Goal: Task Accomplishment & Management: Use online tool/utility

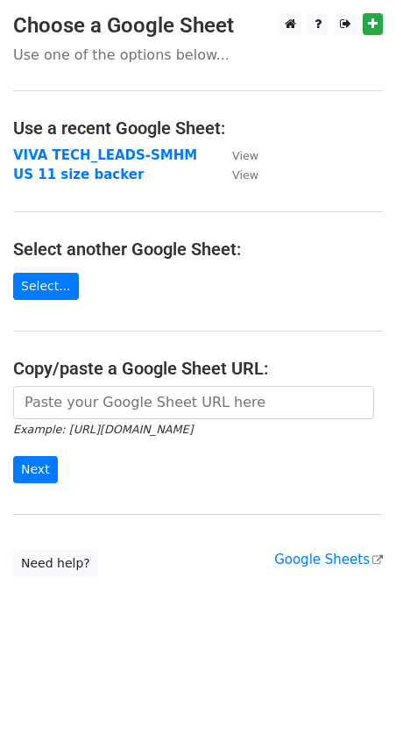
click at [107, 158] on strong "VIVA TECH_LEADS-SMHM" at bounding box center [105, 155] width 184 height 16
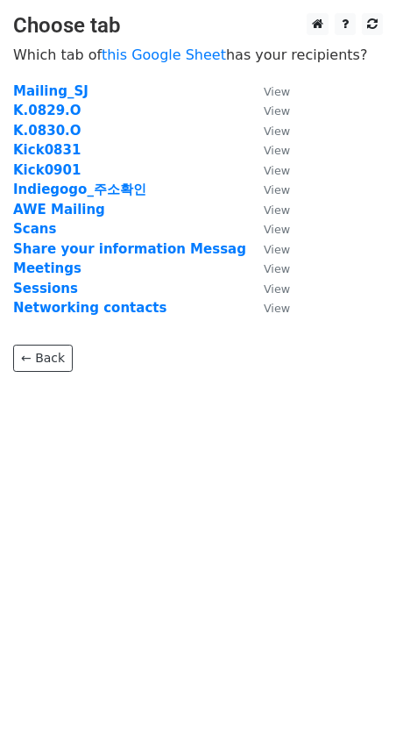
click at [64, 152] on strong "Kick0831" at bounding box center [47, 150] width 68 height 16
